Goal: Task Accomplishment & Management: Complete application form

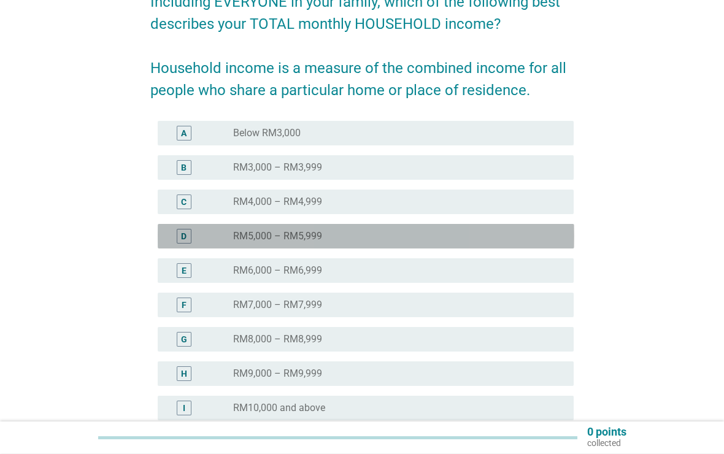
scroll to position [245, 0]
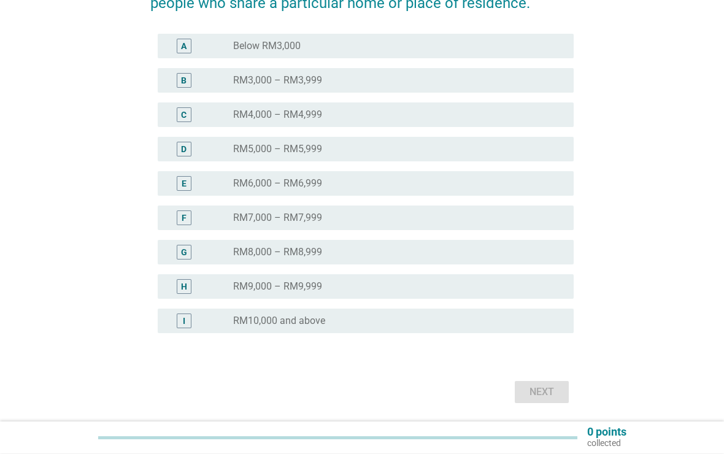
scroll to position [245, 0]
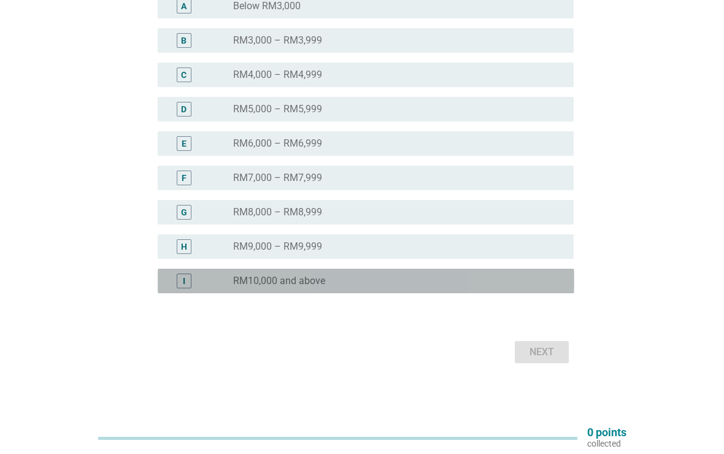
click at [220, 282] on div "I" at bounding box center [200, 281] width 66 height 15
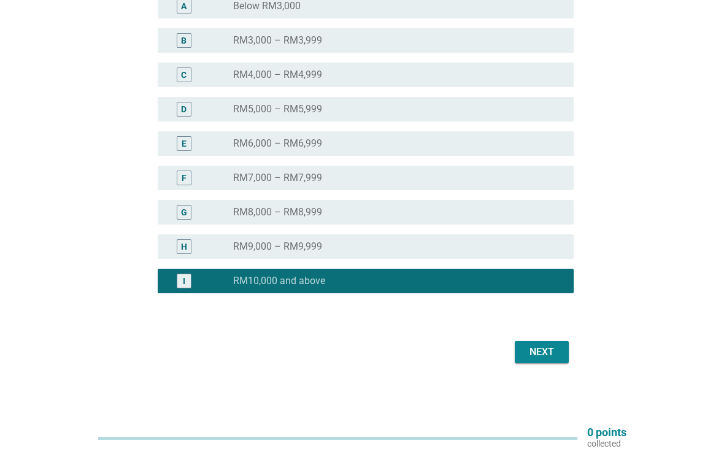
click at [544, 353] on div "Next" at bounding box center [541, 352] width 34 height 15
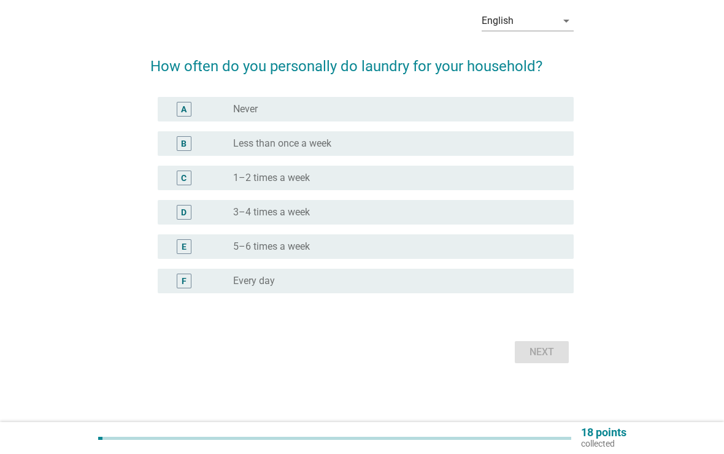
scroll to position [0, 0]
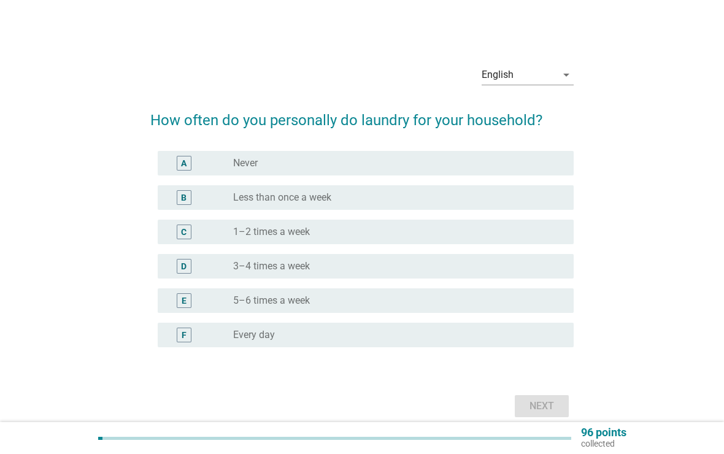
click at [319, 232] on div "radio_button_unchecked 1–2 times a week" at bounding box center [393, 232] width 321 height 12
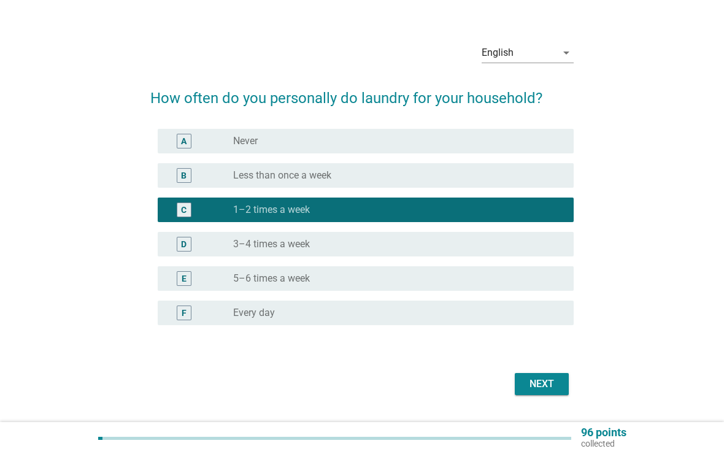
scroll to position [54, 0]
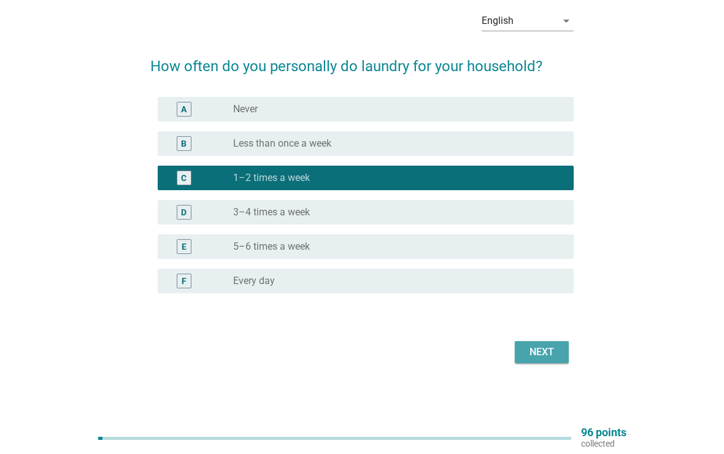
click at [547, 351] on div "Next" at bounding box center [541, 352] width 34 height 15
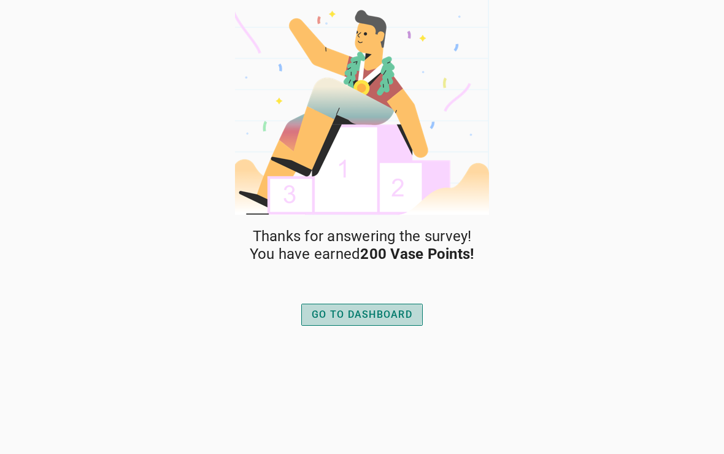
click at [394, 314] on div "GO TO DASHBOARD" at bounding box center [362, 314] width 101 height 15
